Goal: Navigation & Orientation: Understand site structure

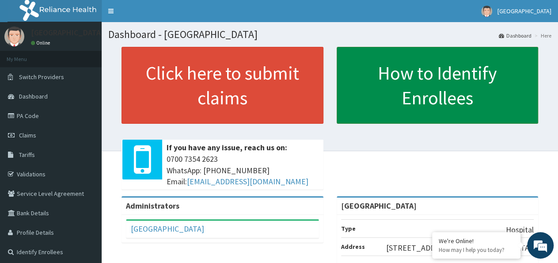
click at [410, 79] on link "How to Identify Enrollees" at bounding box center [438, 85] width 202 height 77
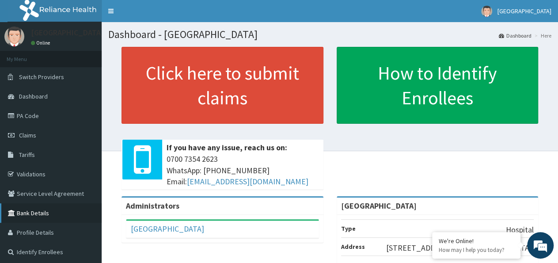
click at [42, 213] on link "Bank Details" at bounding box center [51, 212] width 102 height 19
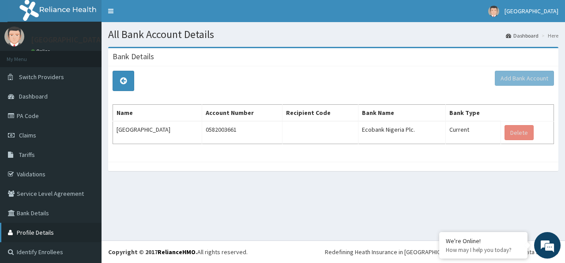
click at [34, 229] on link "Profile Details" at bounding box center [51, 232] width 102 height 19
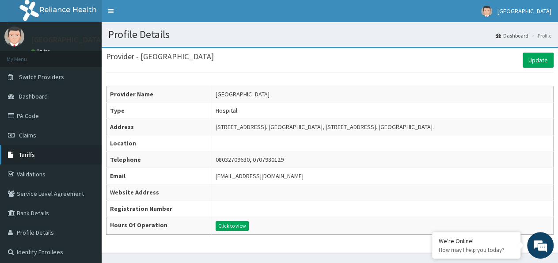
click at [31, 153] on span "Tariffs" at bounding box center [27, 155] width 16 height 8
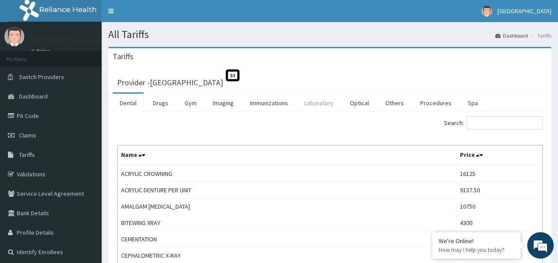
click at [323, 101] on link "Laboratory" at bounding box center [318, 103] width 43 height 19
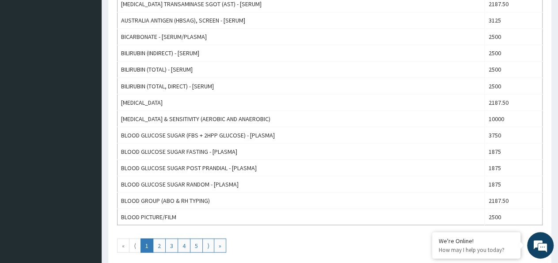
scroll to position [781, 0]
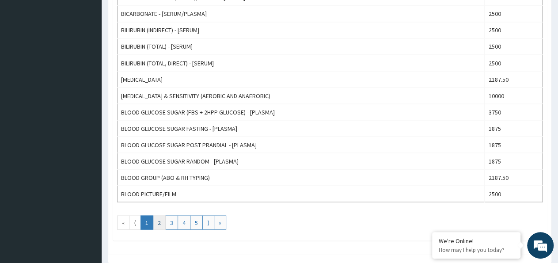
click at [157, 215] on link "2" at bounding box center [159, 222] width 13 height 14
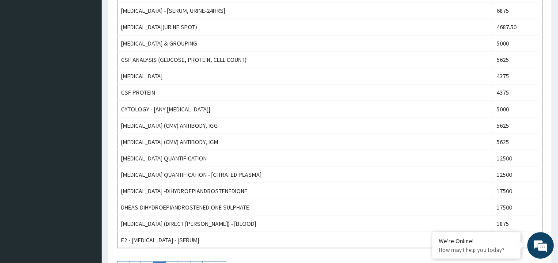
scroll to position [758, 0]
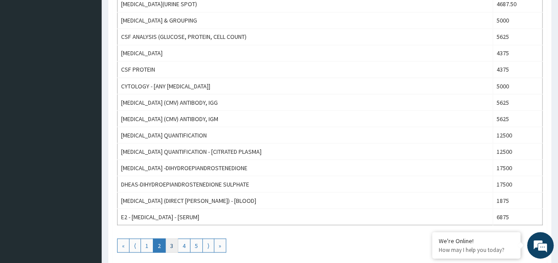
click at [167, 238] on link "3" at bounding box center [171, 245] width 13 height 14
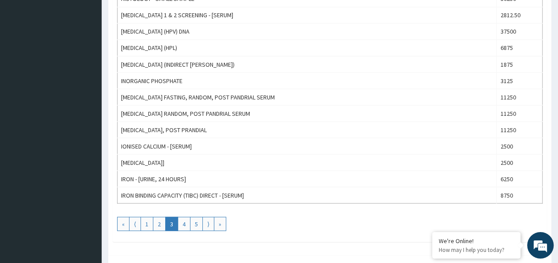
scroll to position [781, 0]
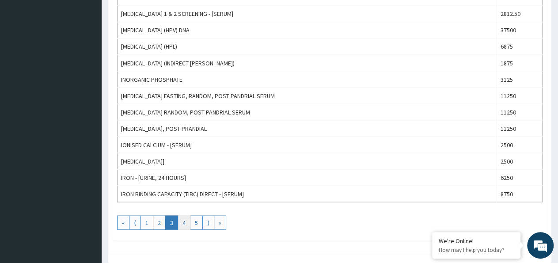
click at [182, 215] on link "4" at bounding box center [184, 222] width 13 height 14
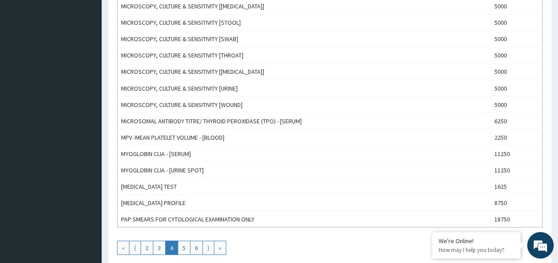
scroll to position [758, 0]
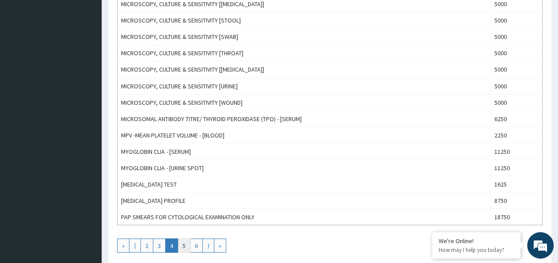
click at [180, 238] on link "5" at bounding box center [184, 245] width 13 height 14
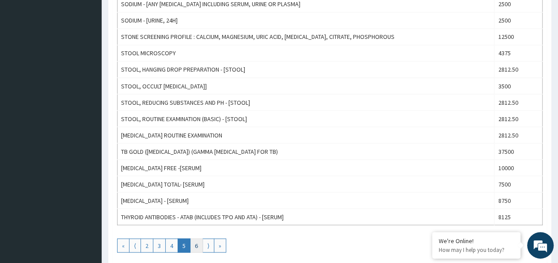
click at [195, 238] on link "6" at bounding box center [196, 245] width 13 height 14
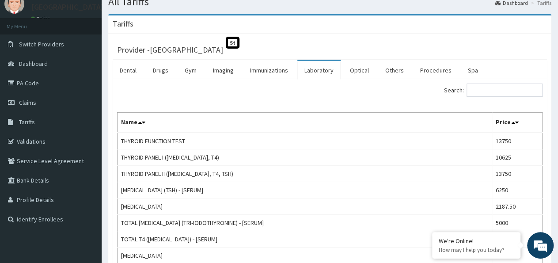
scroll to position [0, 0]
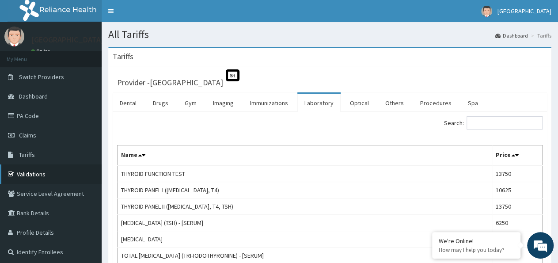
click at [40, 176] on link "Validations" at bounding box center [51, 173] width 102 height 19
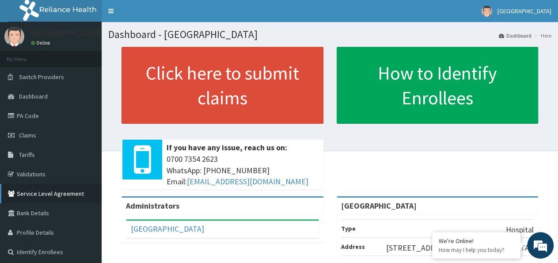
click at [57, 195] on link "Service Level Agreement" at bounding box center [51, 193] width 102 height 19
